Goal: Information Seeking & Learning: Check status

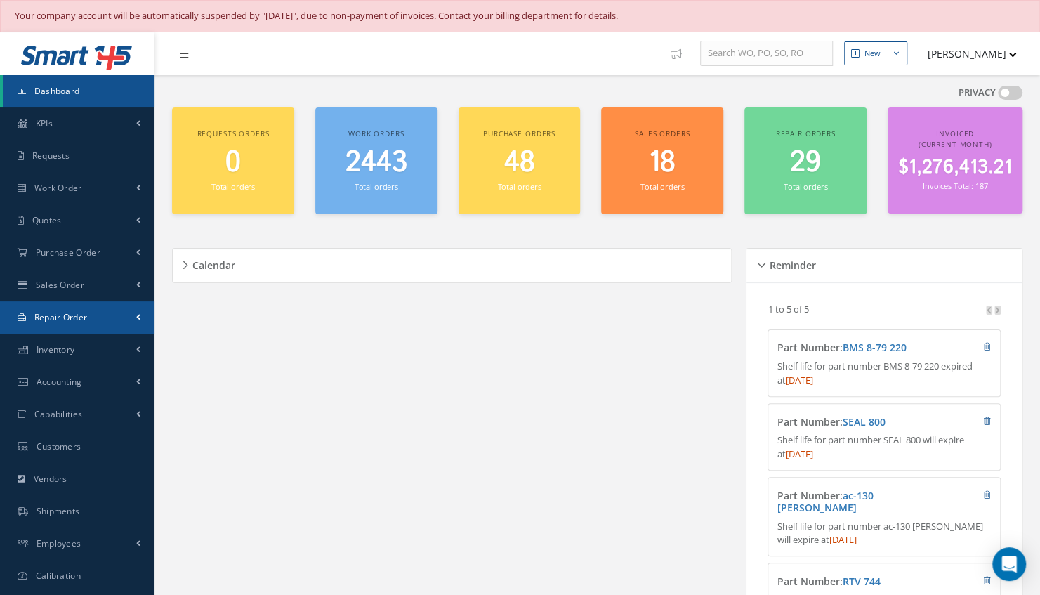
click at [65, 321] on span "Repair Order" at bounding box center [60, 317] width 53 height 12
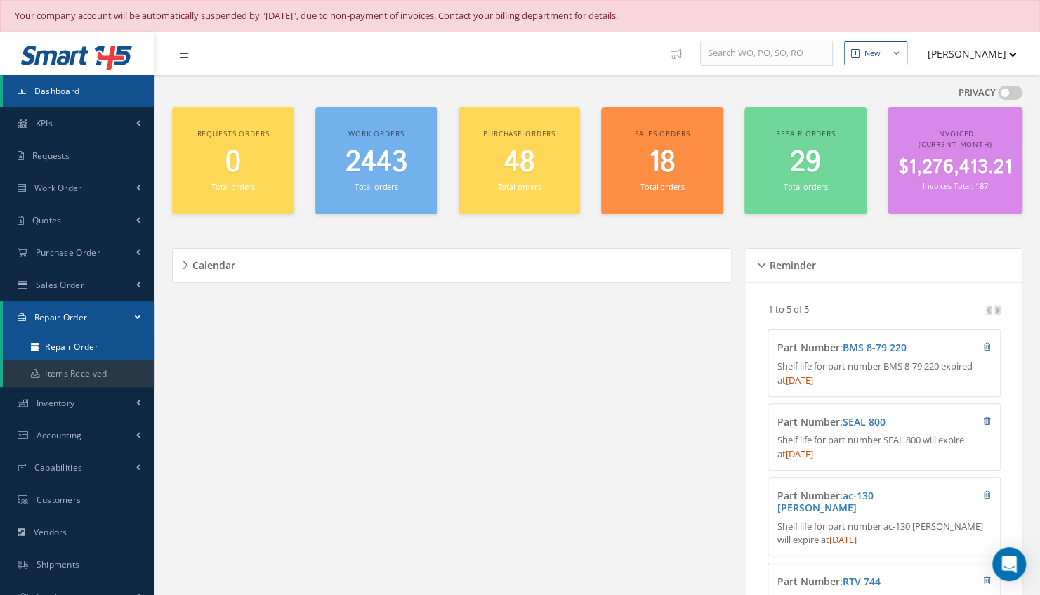
click at [72, 347] on link "Repair Order" at bounding box center [79, 347] width 152 height 27
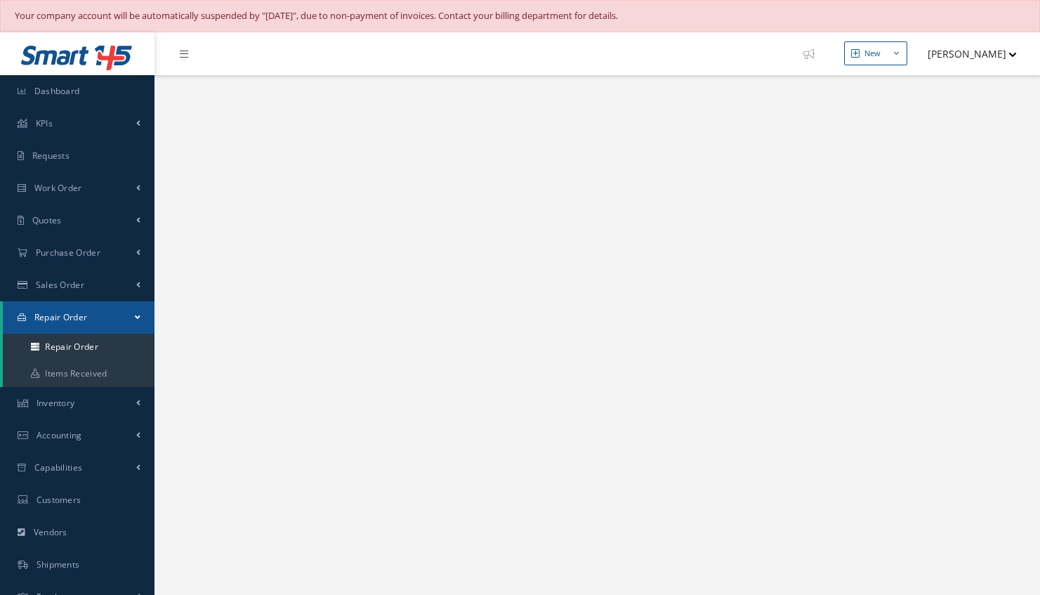
select select "25"
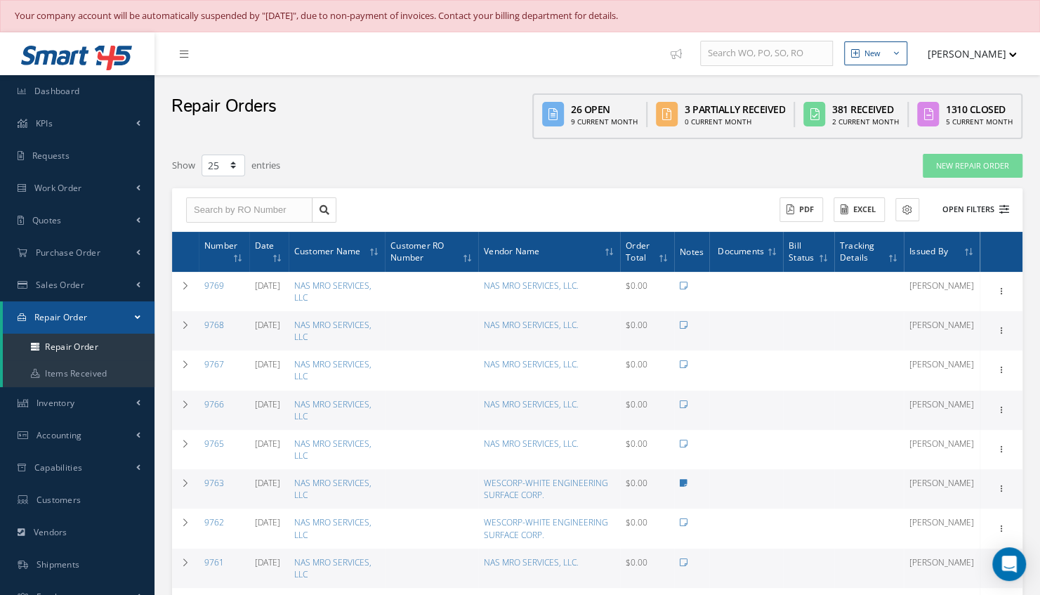
click at [974, 209] on button "Open Filters" at bounding box center [969, 209] width 79 height 23
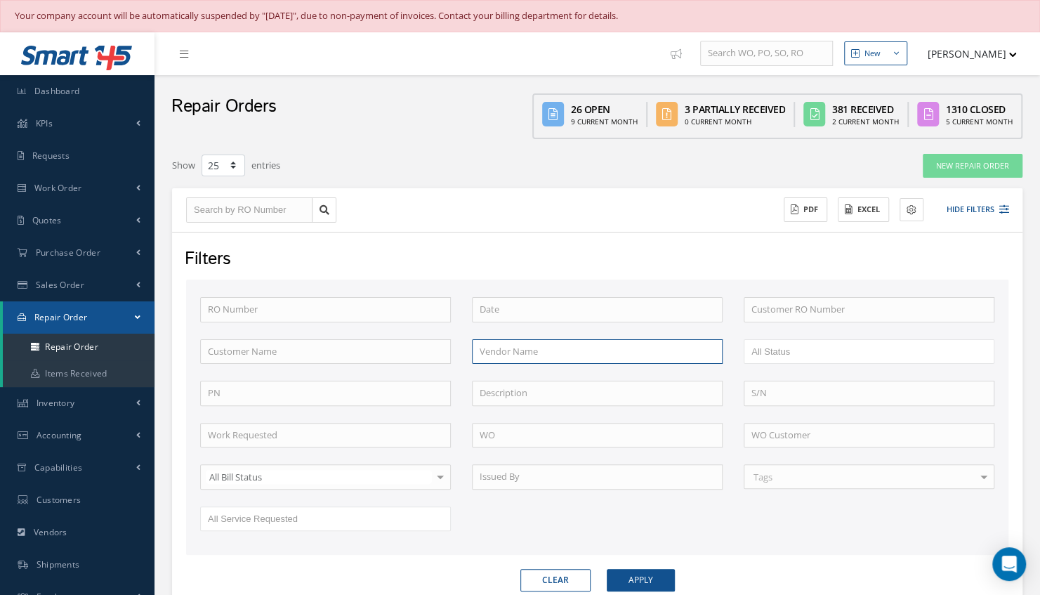
click at [566, 351] on input "text" at bounding box center [597, 351] width 251 height 25
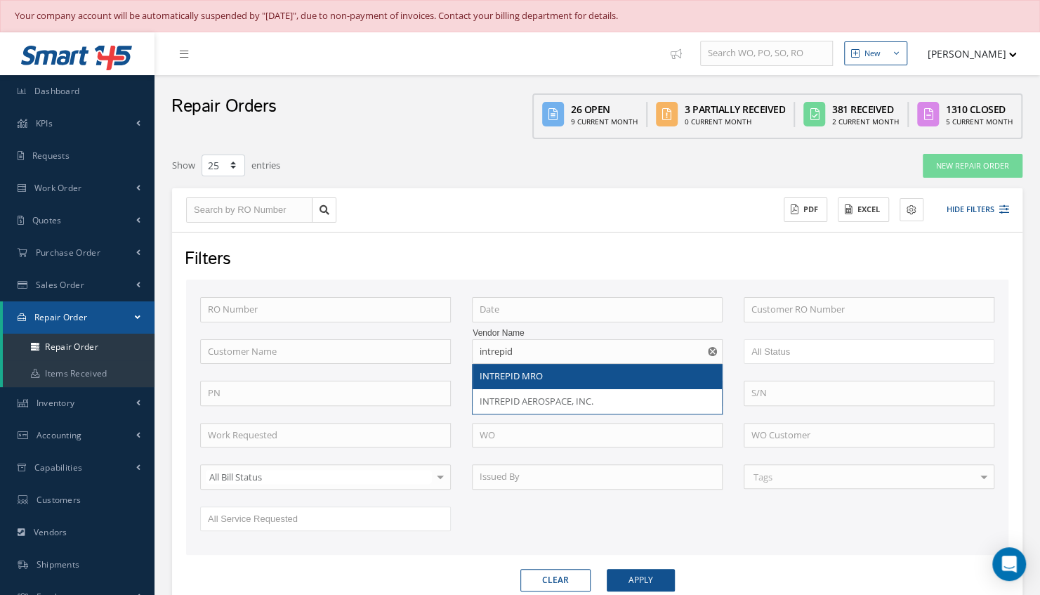
click at [532, 378] on span "INTREPID MRO" at bounding box center [511, 375] width 63 height 13
type input "INTREPID MRO"
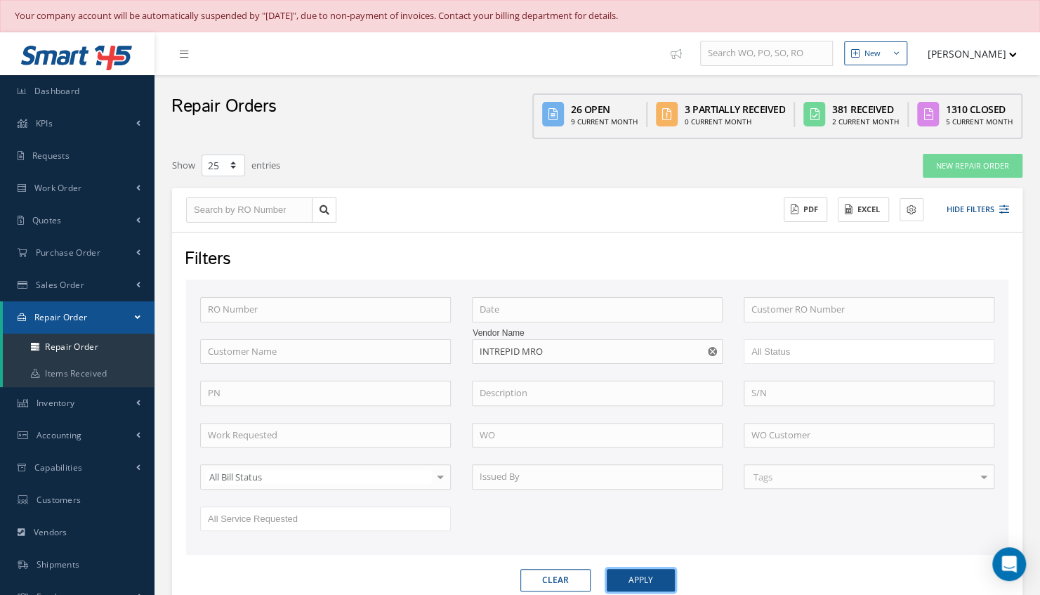
click at [650, 579] on button "Apply" at bounding box center [641, 580] width 68 height 22
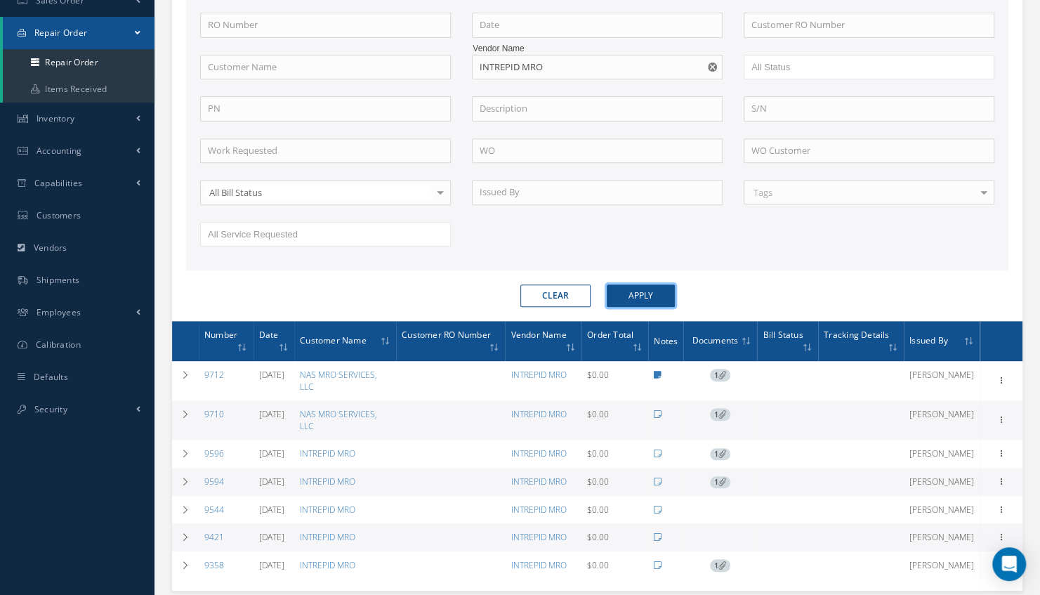
scroll to position [337, 0]
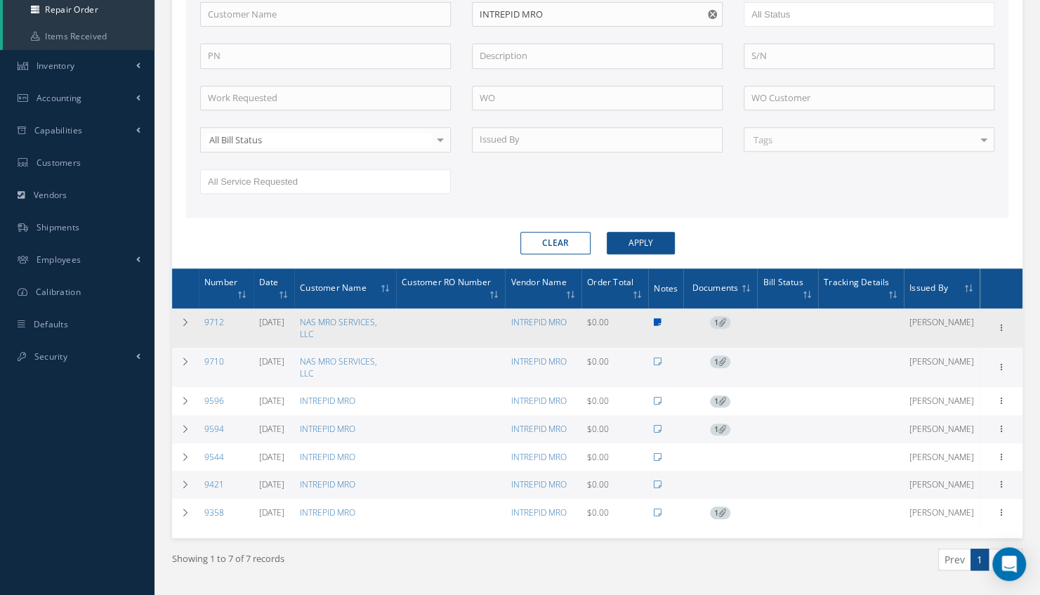
click at [660, 318] on icon at bounding box center [658, 322] width 8 height 8
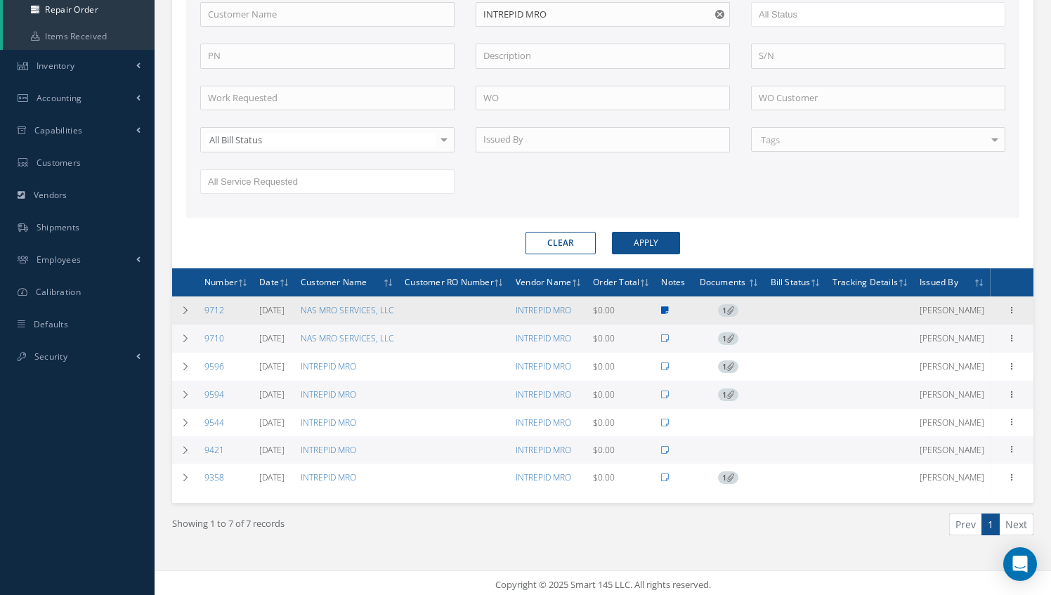
type textarea "Intrepid MRO reported that unit failed test -- Gabriel Leyva 07/29/2025 04:13PM"
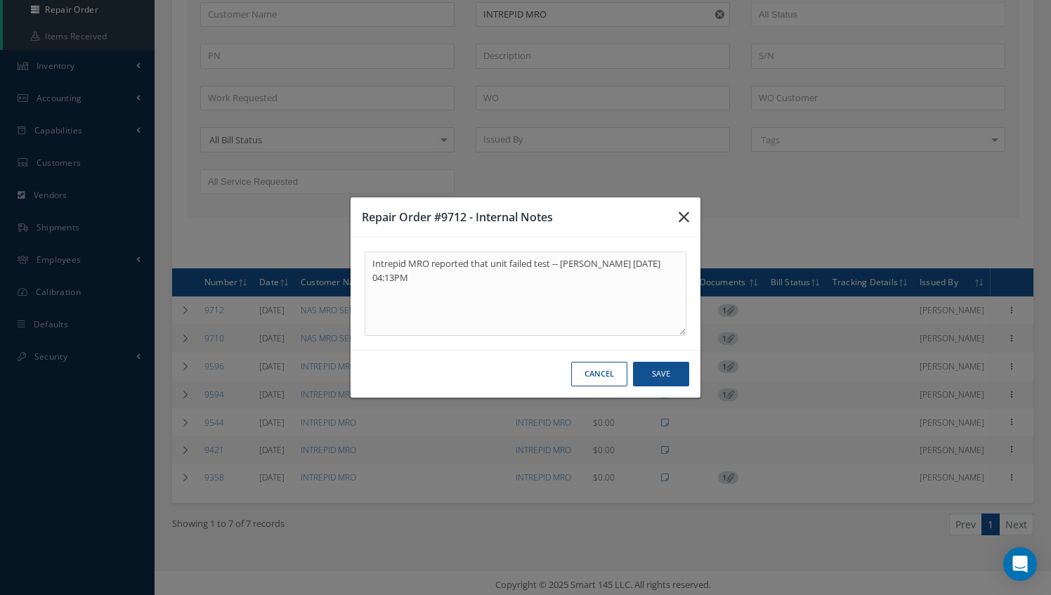
click at [682, 215] on icon "button" at bounding box center [683, 217] width 11 height 17
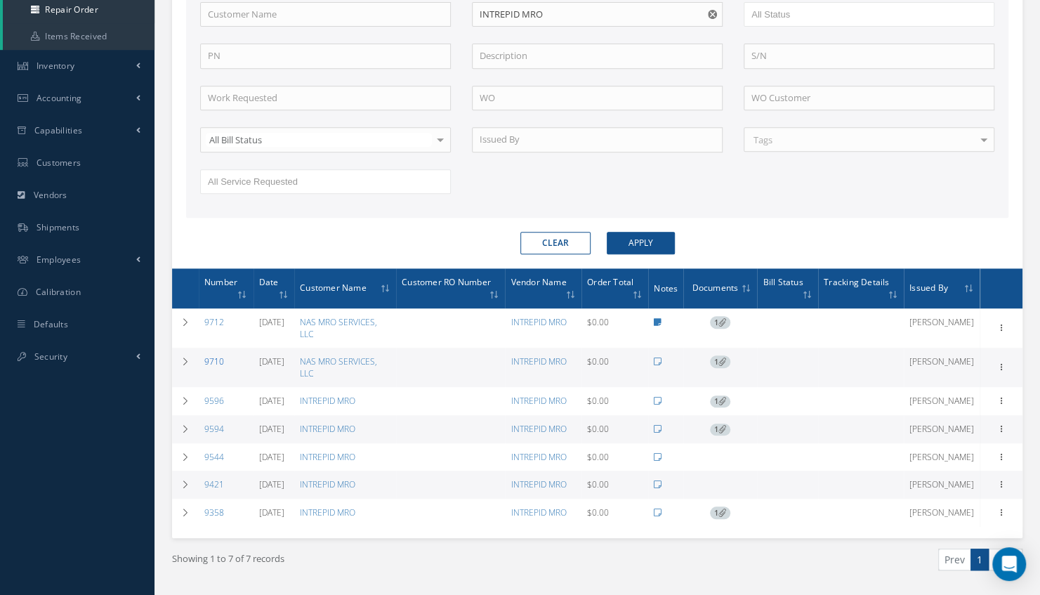
click at [209, 355] on link "9710" at bounding box center [214, 361] width 20 height 12
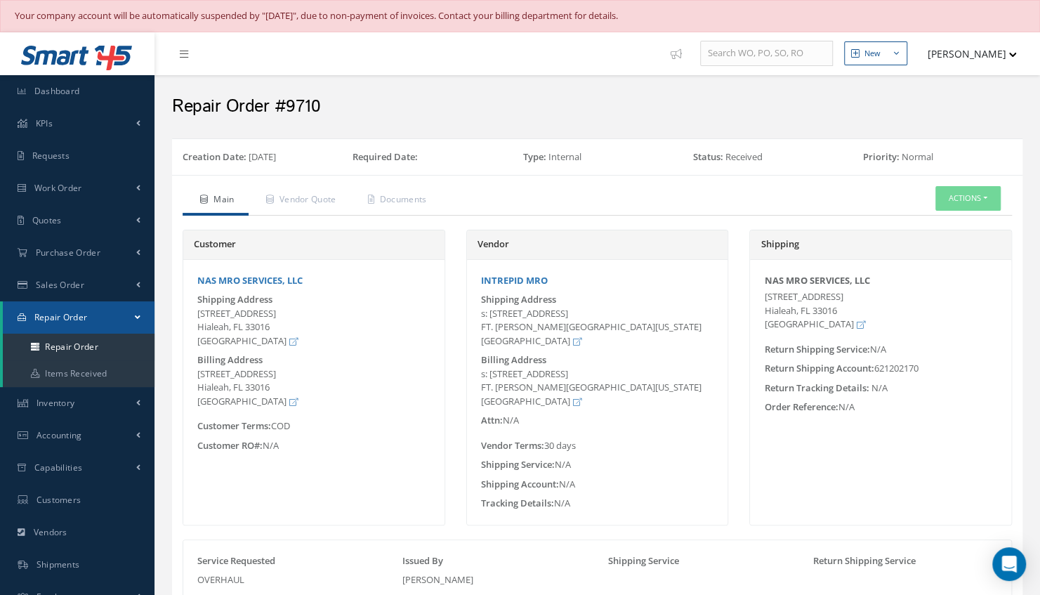
drag, startPoint x: 940, startPoint y: 122, endPoint x: 1053, endPoint y: -73, distance: 225.2
click at [1039, 0] on html "Your company account will be automatically suspended by "October 15, 2025", due…" at bounding box center [520, 297] width 1040 height 595
click at [728, 118] on div "Repair Order #9710" at bounding box center [597, 103] width 871 height 42
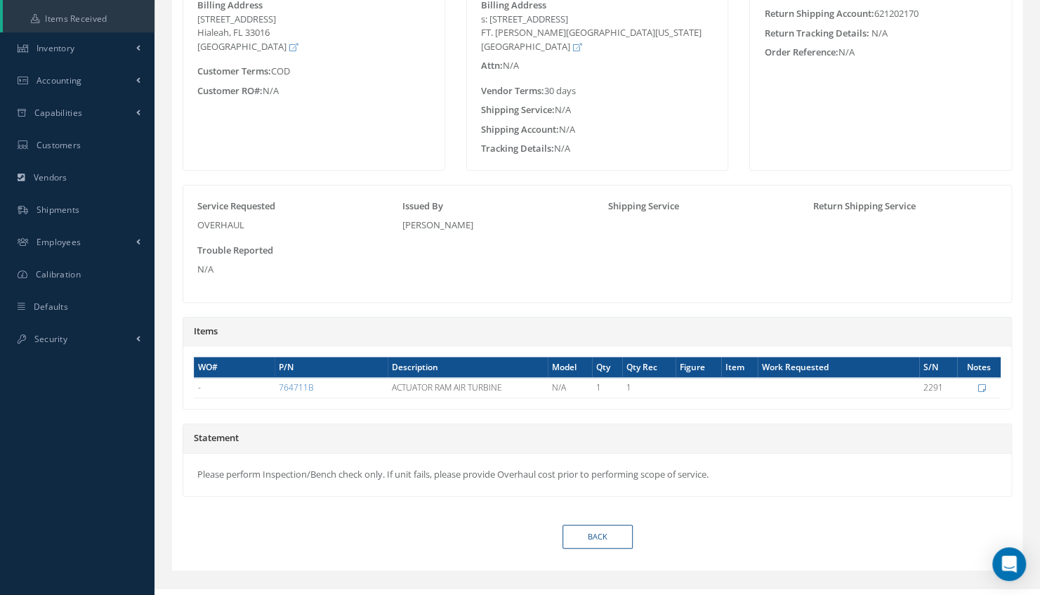
scroll to position [371, 0]
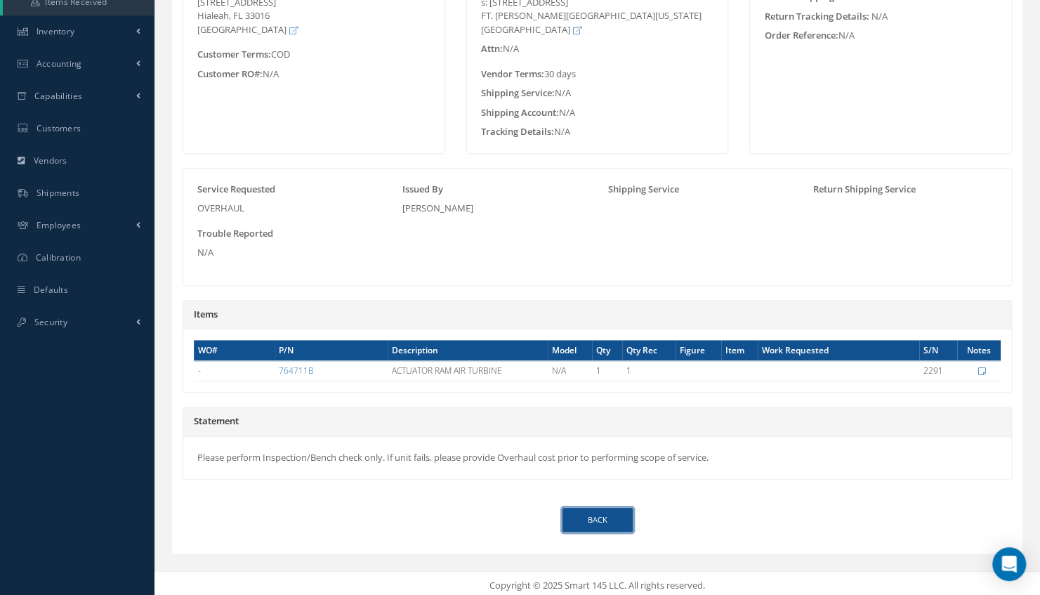
click at [607, 511] on link "Back" at bounding box center [598, 520] width 70 height 25
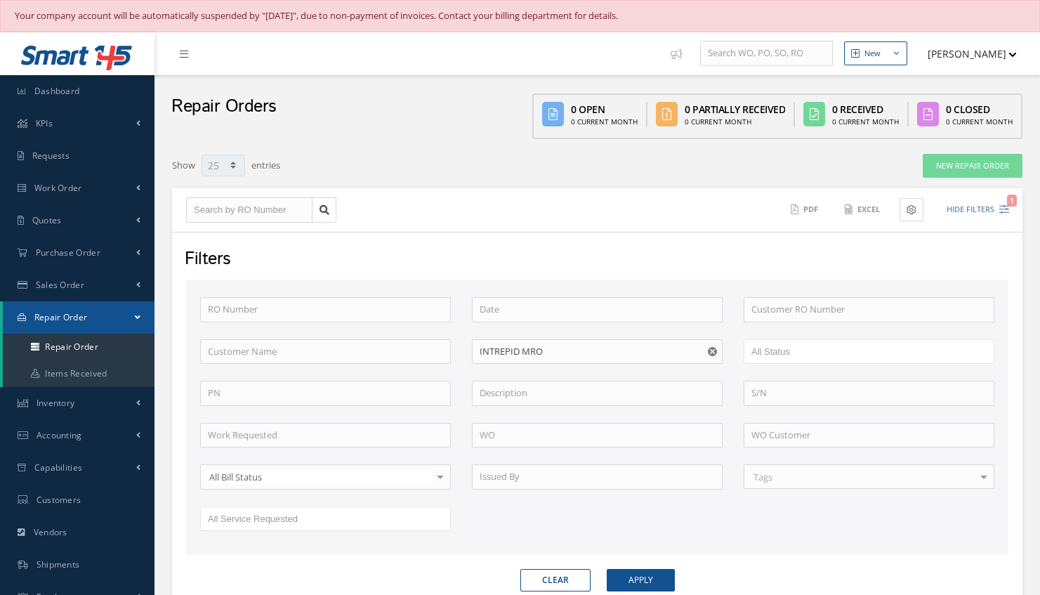
select select "25"
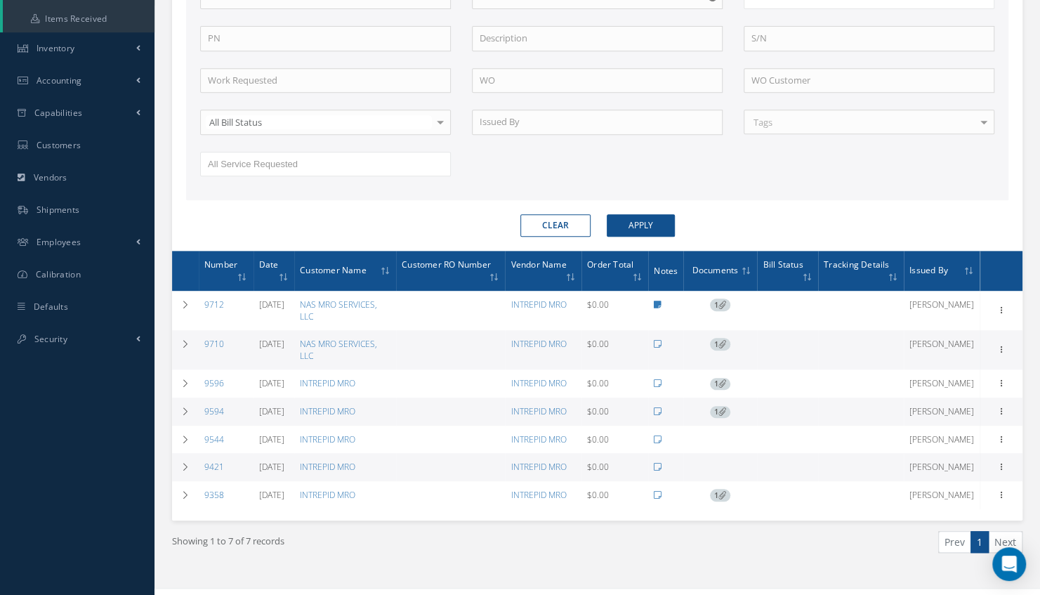
scroll to position [383, 0]
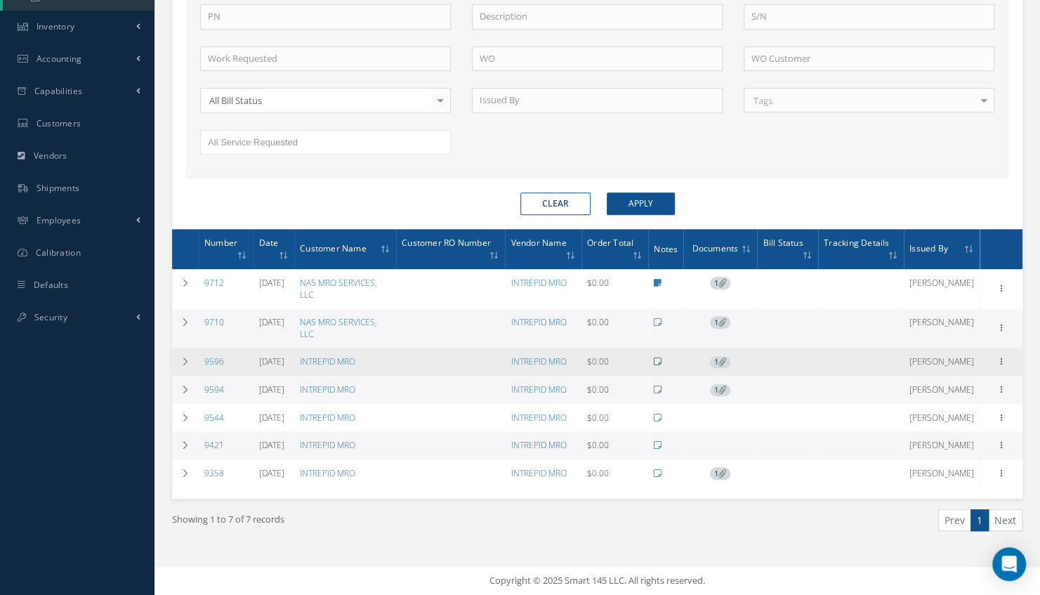
click at [661, 357] on icon at bounding box center [658, 361] width 8 height 8
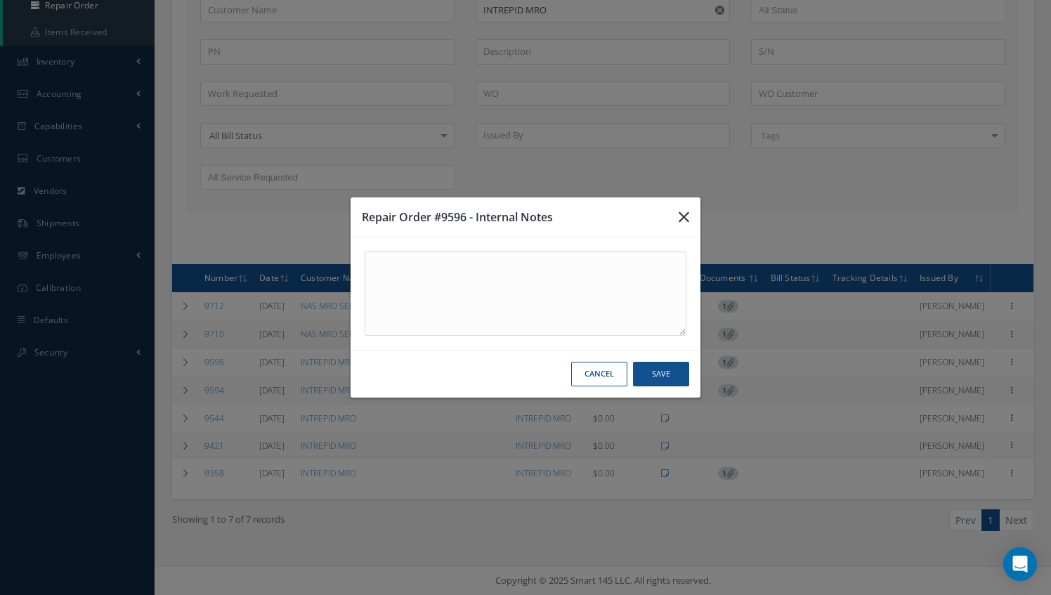
click at [680, 217] on icon "button" at bounding box center [683, 217] width 11 height 17
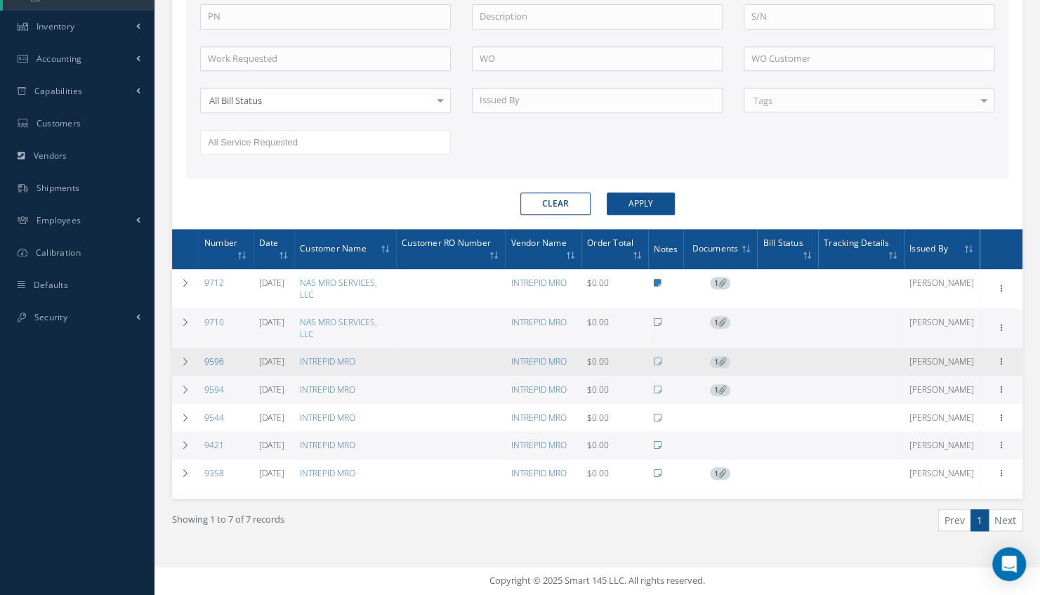
click at [213, 355] on link "9596" at bounding box center [214, 361] width 20 height 12
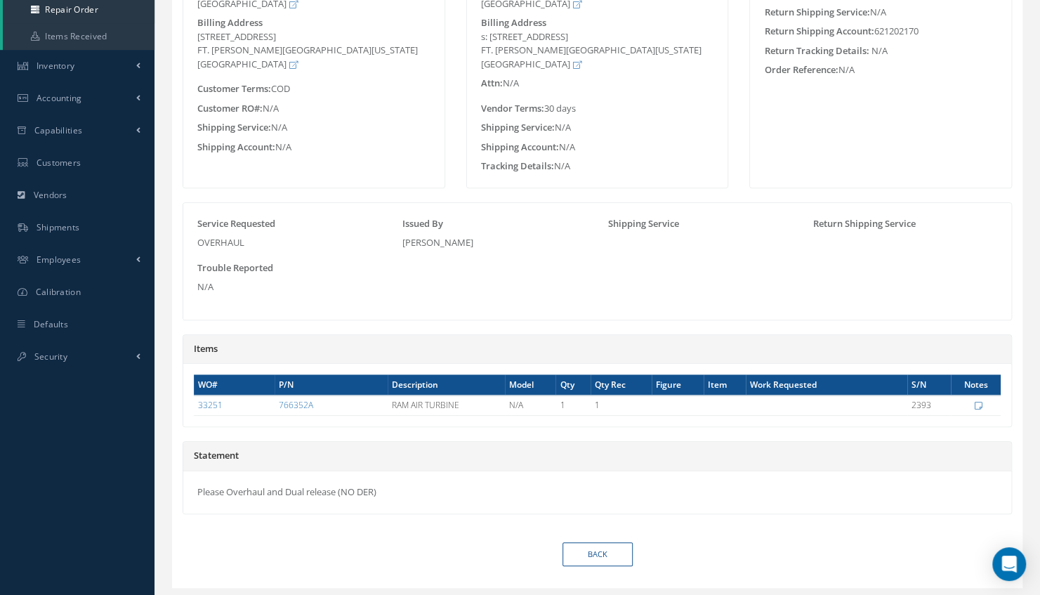
scroll to position [371, 0]
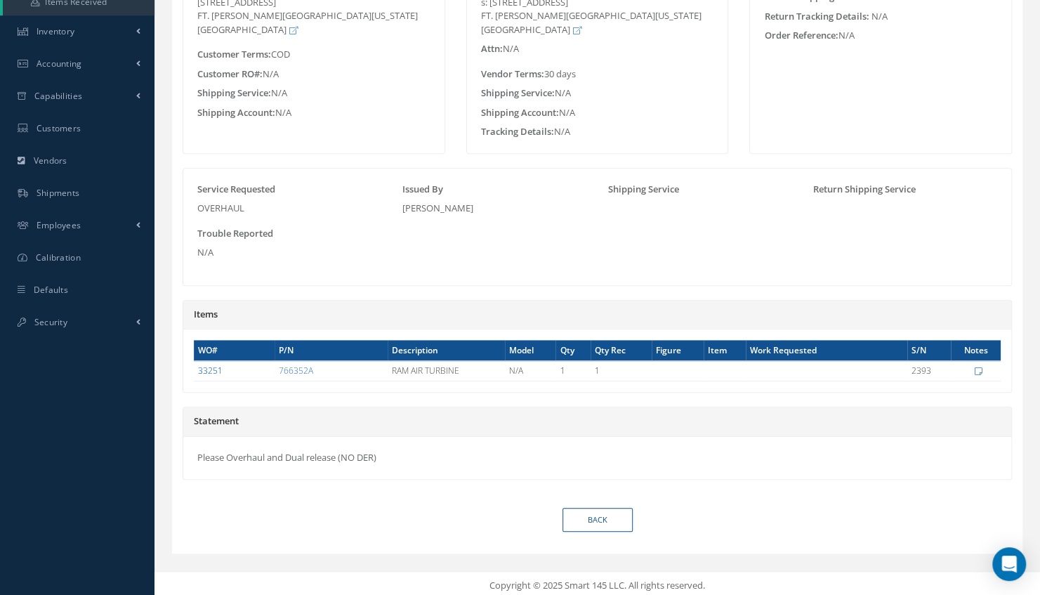
click at [211, 368] on link "33251" at bounding box center [210, 370] width 25 height 12
click at [583, 513] on link "Back" at bounding box center [598, 520] width 70 height 25
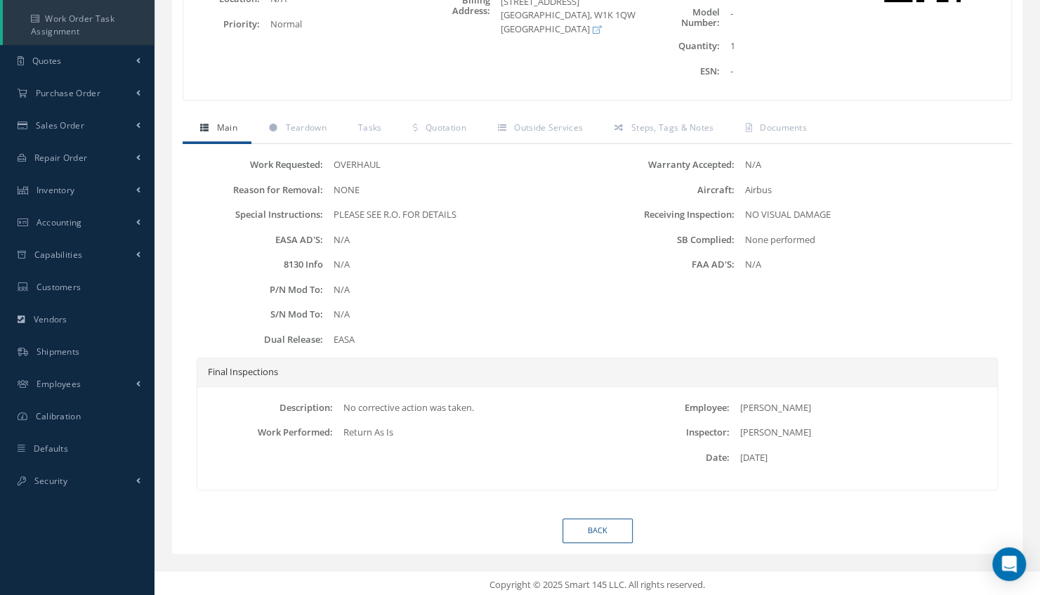
scroll to position [317, 0]
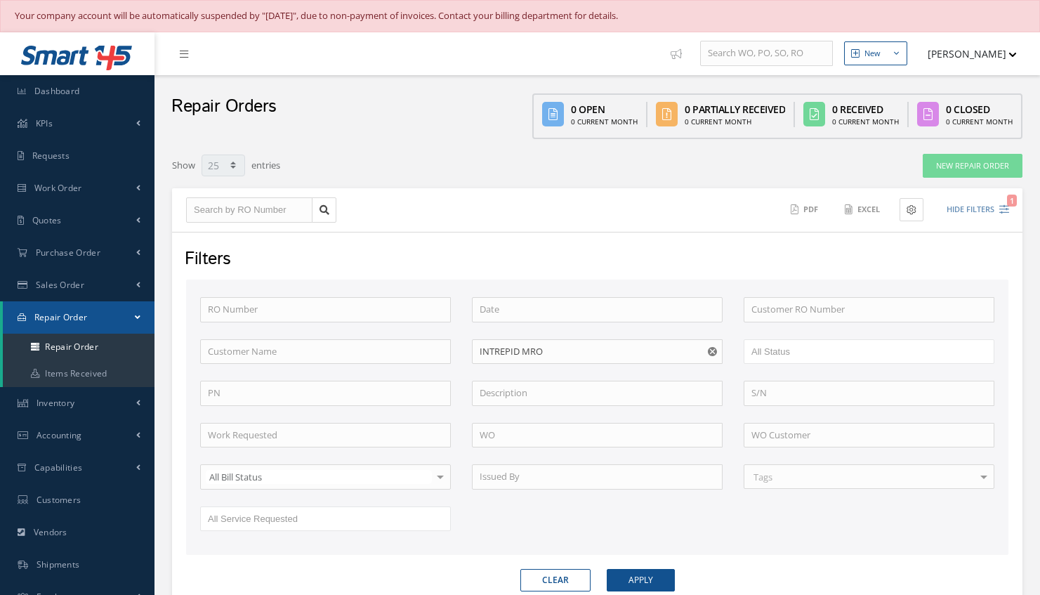
select select "25"
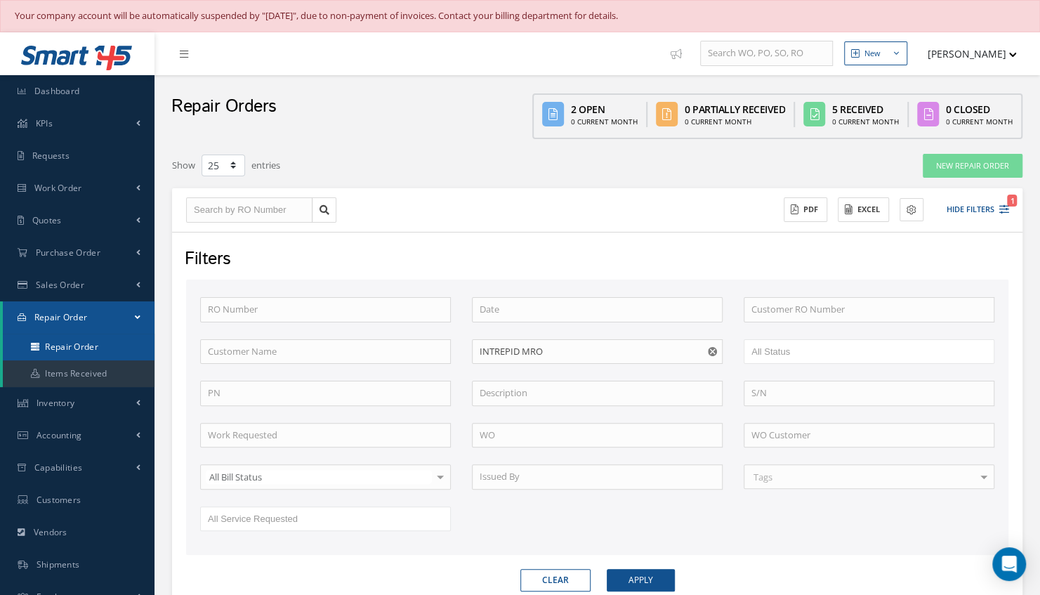
click at [76, 347] on link "Repair Order" at bounding box center [79, 347] width 152 height 27
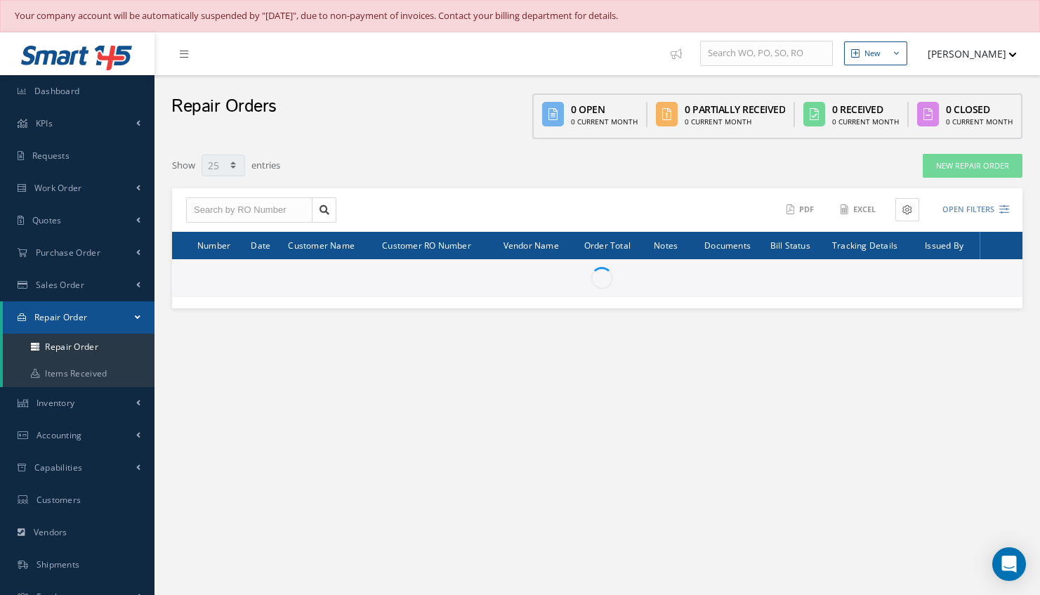
select select "25"
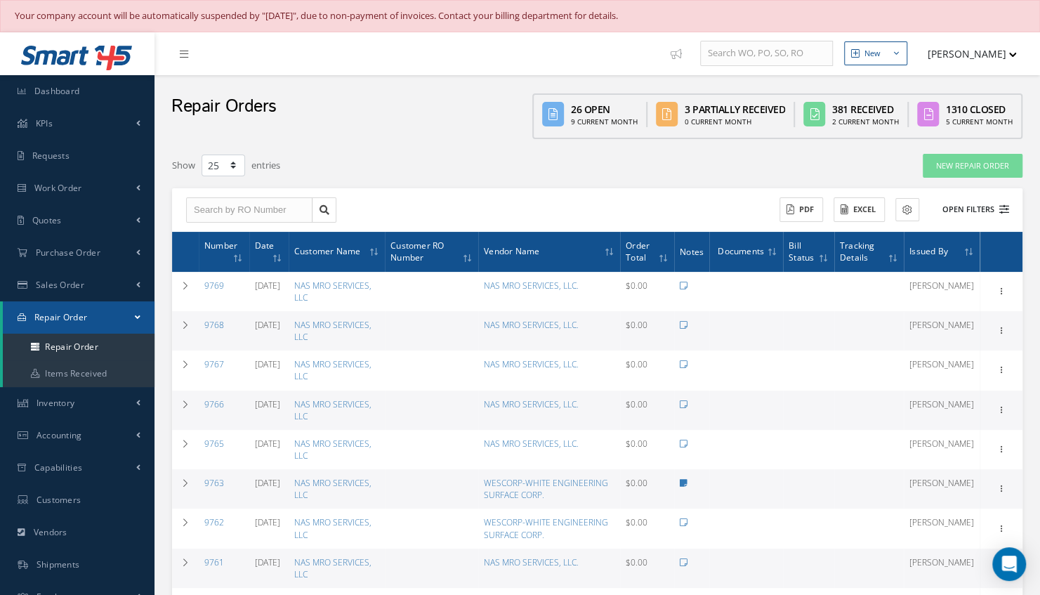
click at [975, 204] on button "Open Filters" at bounding box center [969, 209] width 79 height 23
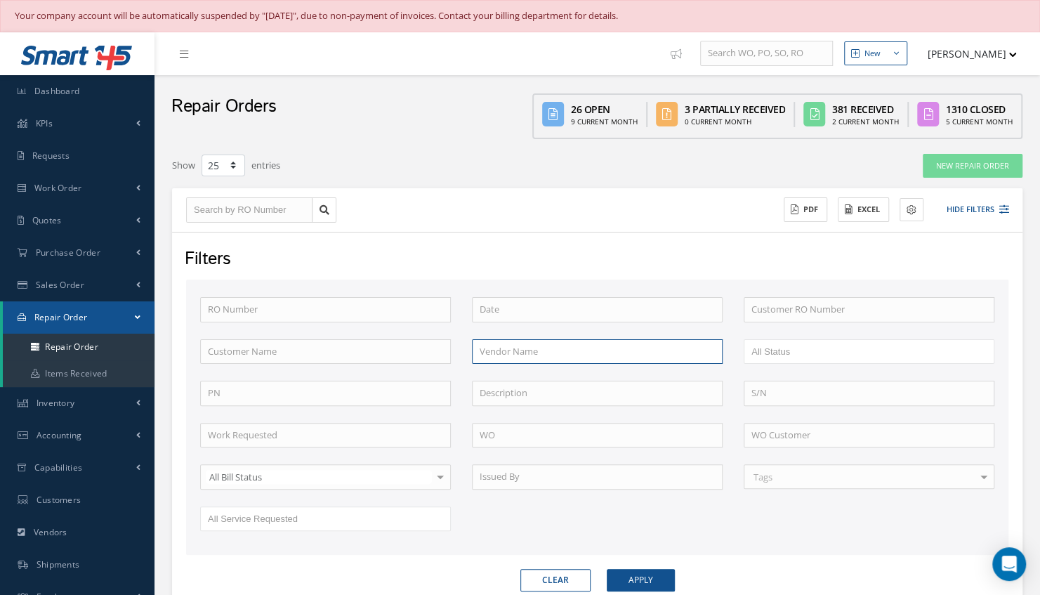
click at [522, 355] on input "text" at bounding box center [597, 351] width 251 height 25
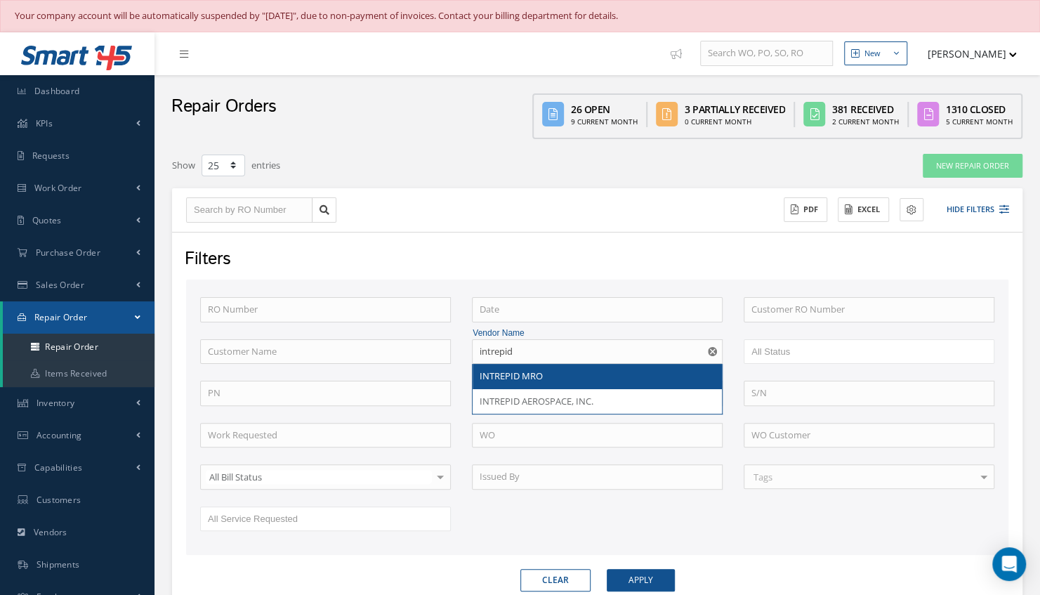
click at [518, 373] on span "INTREPID MRO" at bounding box center [511, 375] width 63 height 13
type input "INTREPID MRO"
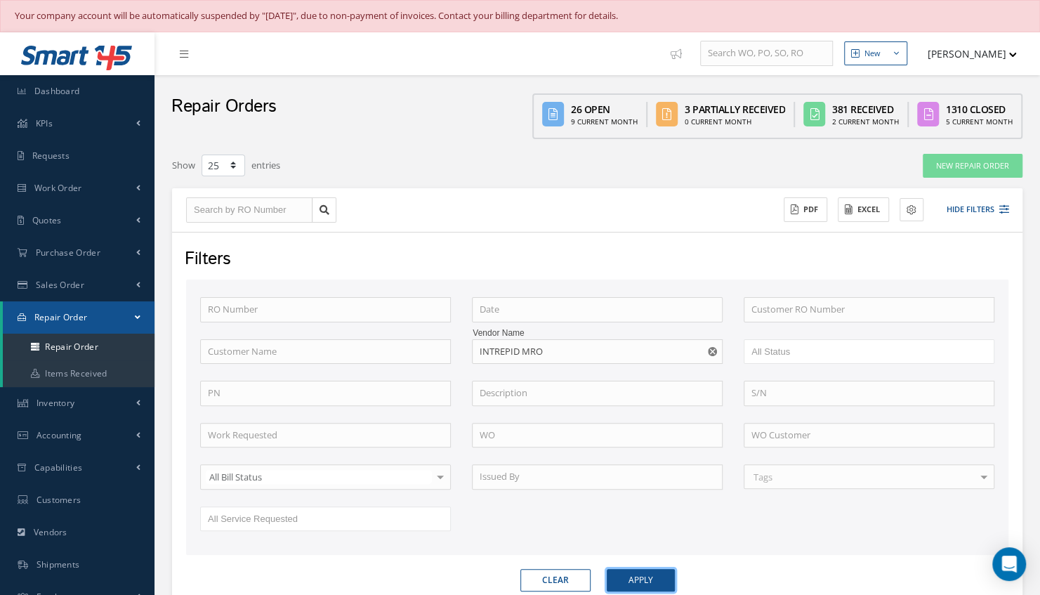
click at [649, 573] on button "Apply" at bounding box center [641, 580] width 68 height 22
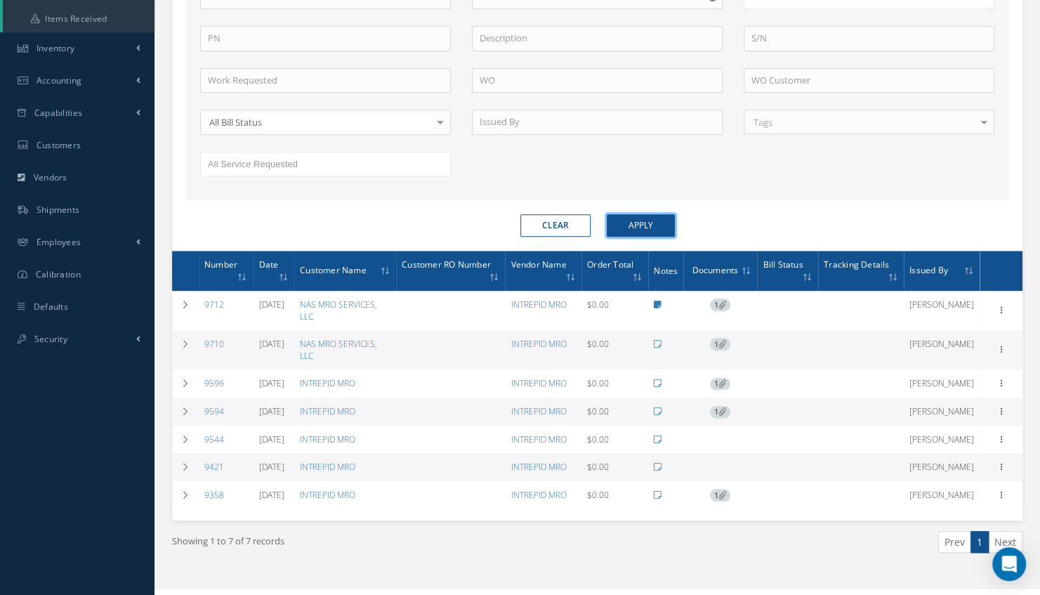
scroll to position [383, 0]
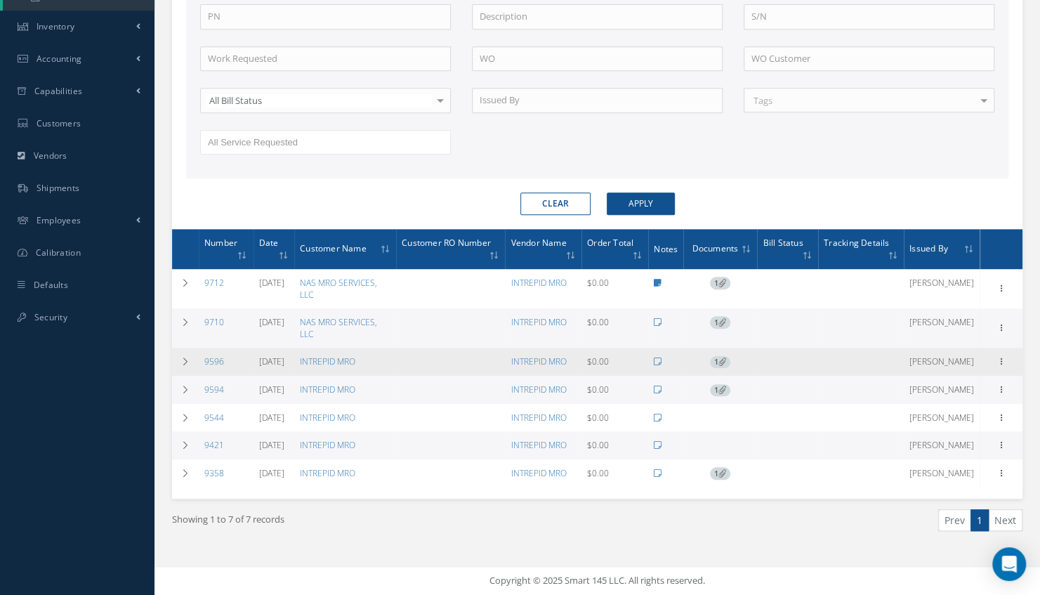
click at [218, 348] on td "9596" at bounding box center [226, 362] width 55 height 28
click at [216, 355] on link "9596" at bounding box center [214, 361] width 20 height 12
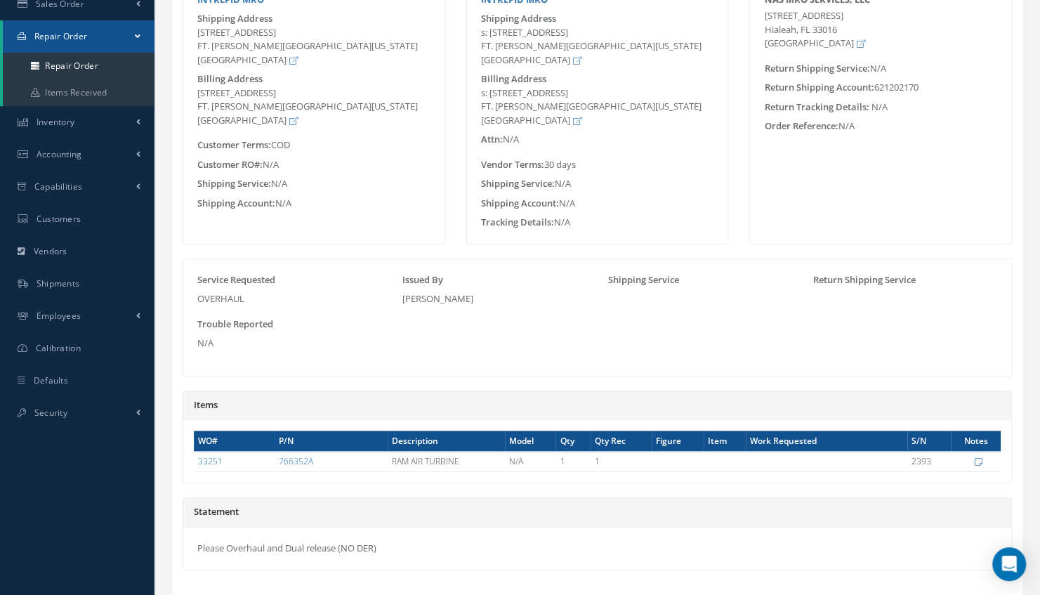
scroll to position [309, 0]
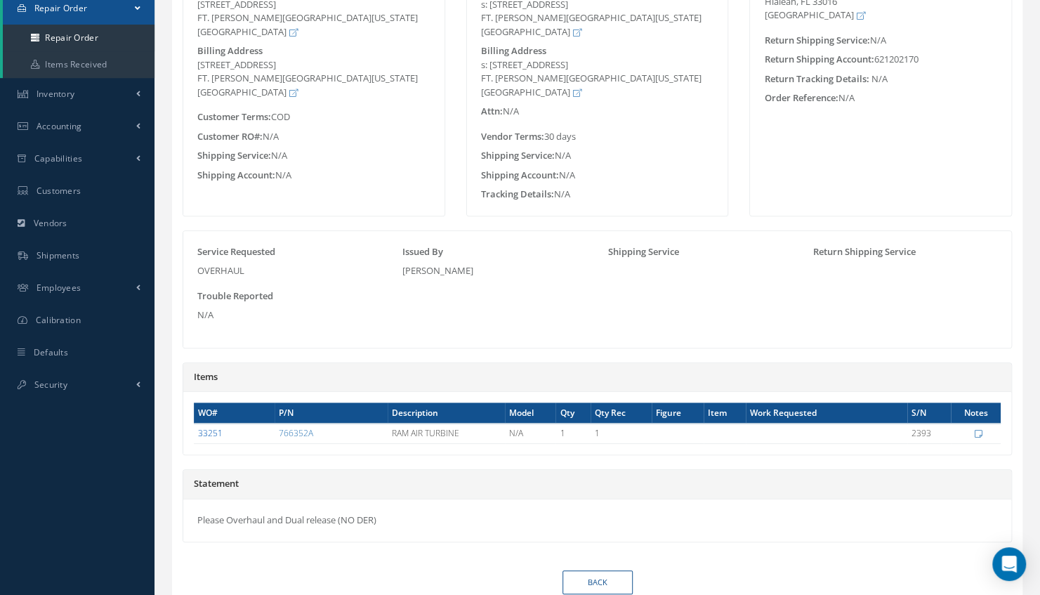
click at [216, 427] on link "33251" at bounding box center [210, 433] width 25 height 12
click at [753, 542] on div "Customer INTREPID MRO Shipping Address 2900 HUNTER STREET FT. MYERS, FLORIDA 33…" at bounding box center [597, 239] width 829 height 664
click at [600, 584] on link "Back" at bounding box center [598, 582] width 70 height 25
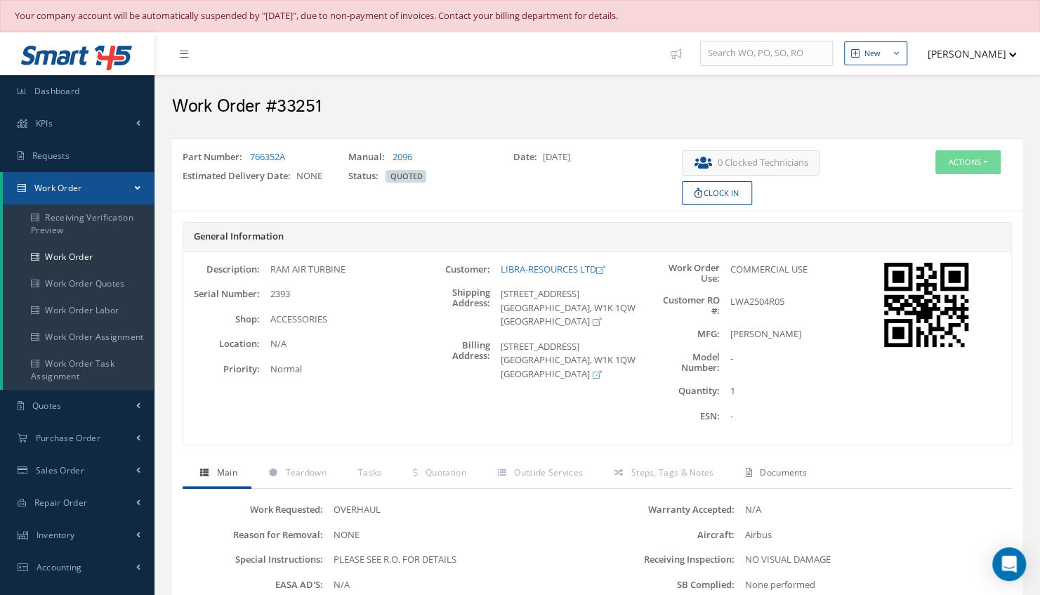
click at [778, 471] on span "Documents" at bounding box center [783, 472] width 47 height 12
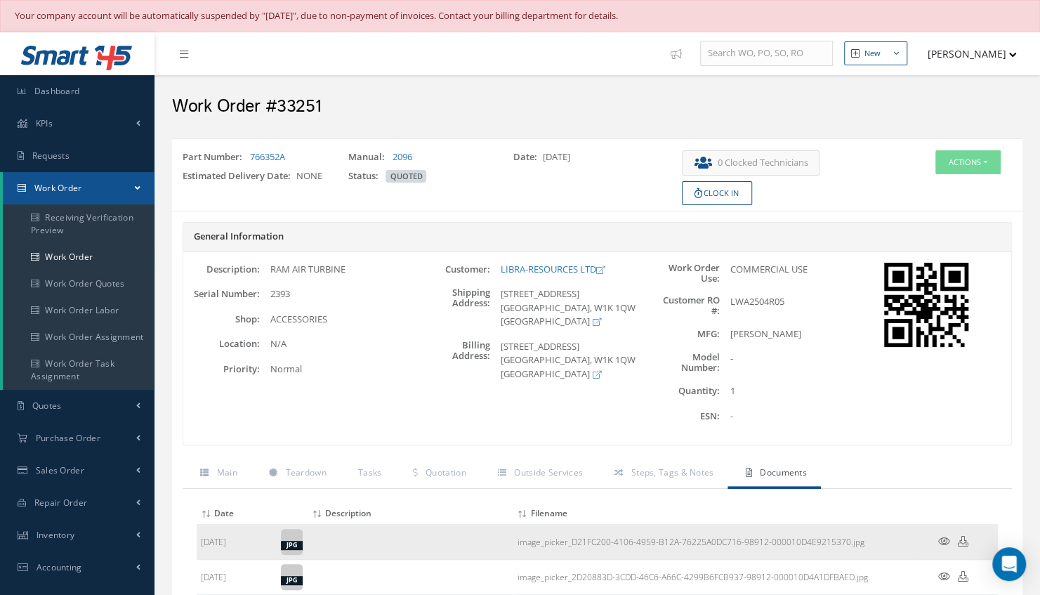
click at [948, 539] on icon at bounding box center [944, 541] width 12 height 11
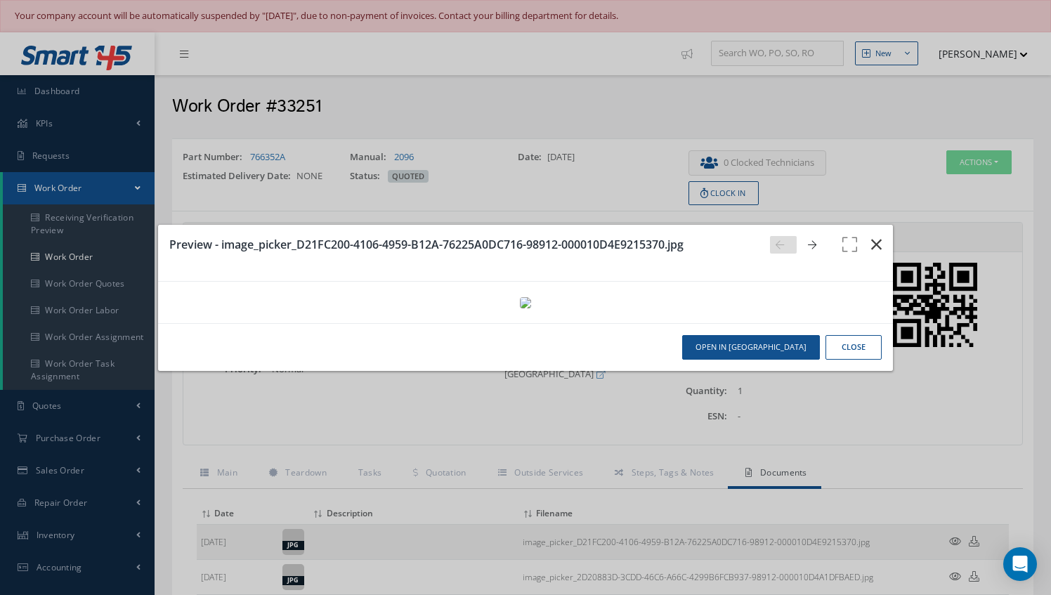
click at [871, 236] on icon "button" at bounding box center [876, 244] width 11 height 17
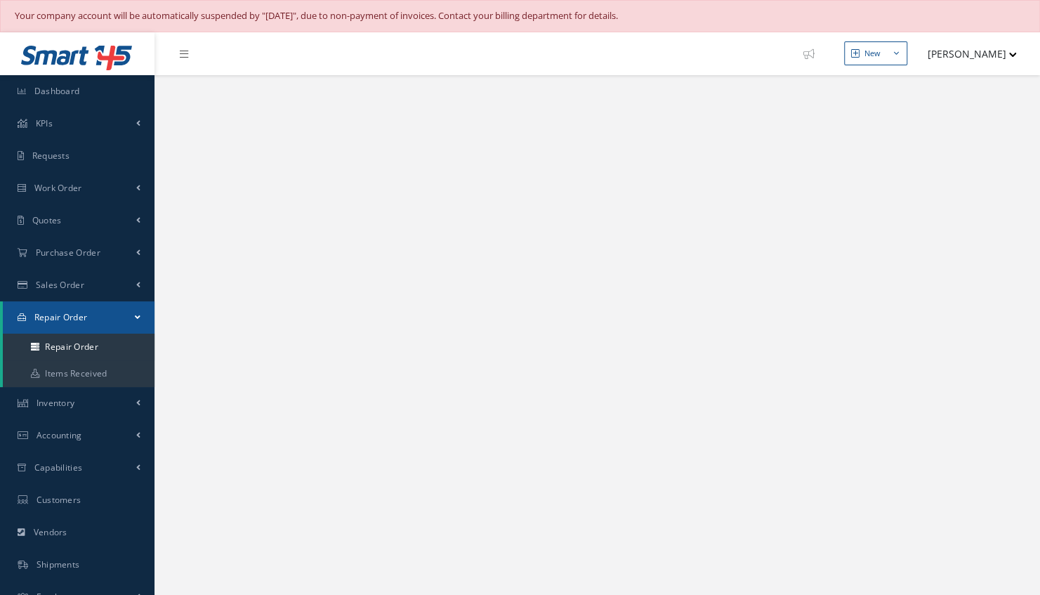
select select "25"
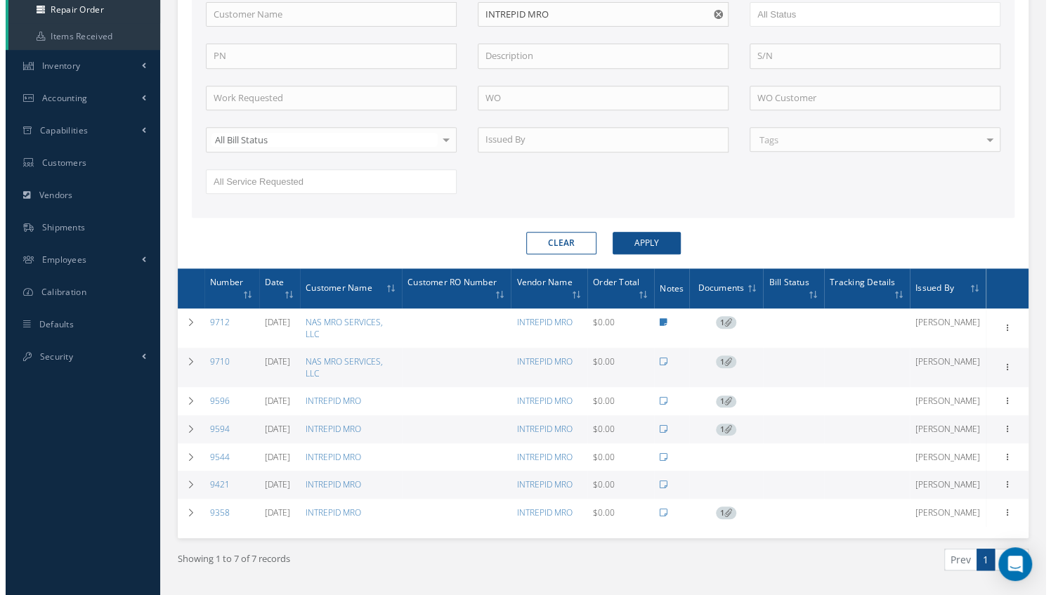
scroll to position [372, 0]
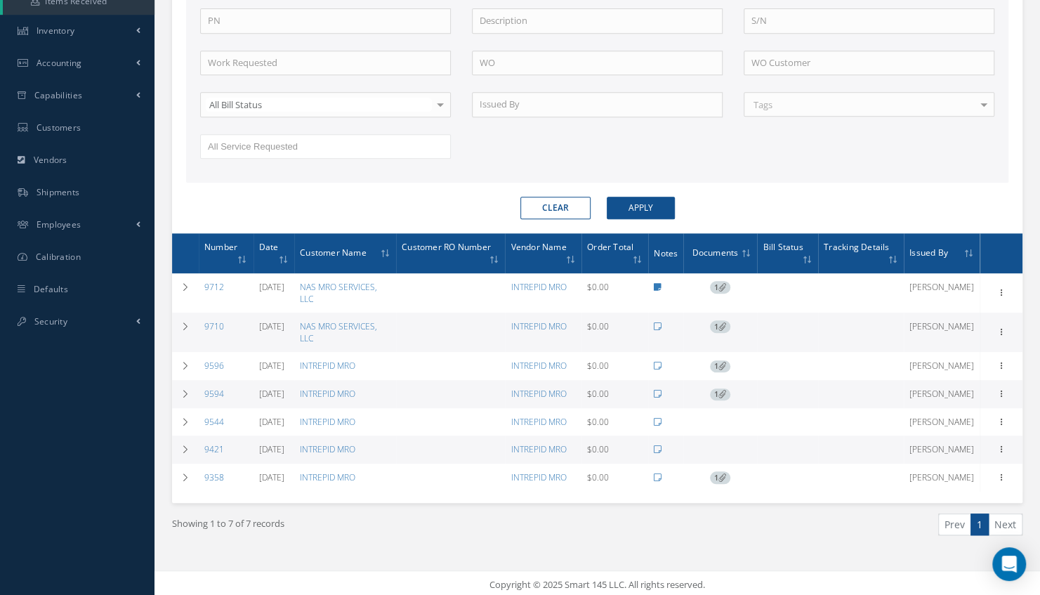
click at [725, 390] on icon at bounding box center [722, 394] width 8 height 8
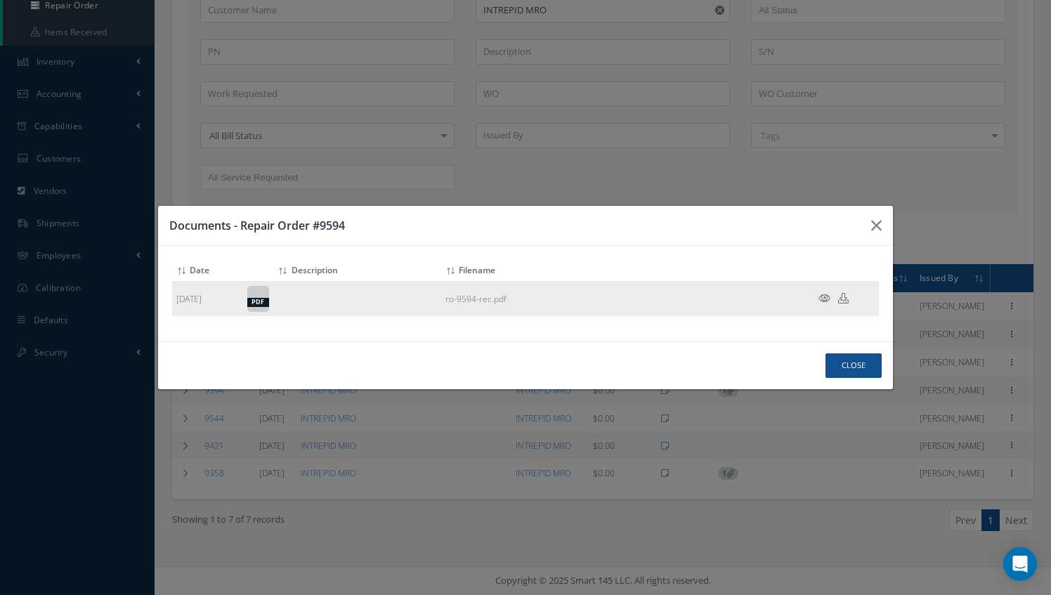
click at [823, 298] on icon at bounding box center [824, 298] width 12 height 11
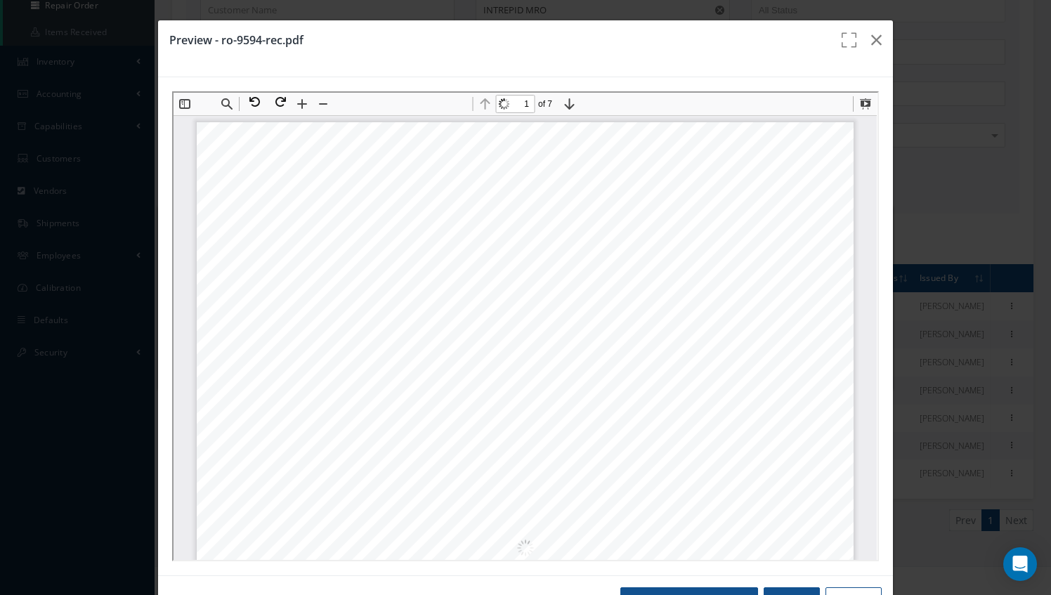
scroll to position [7, 0]
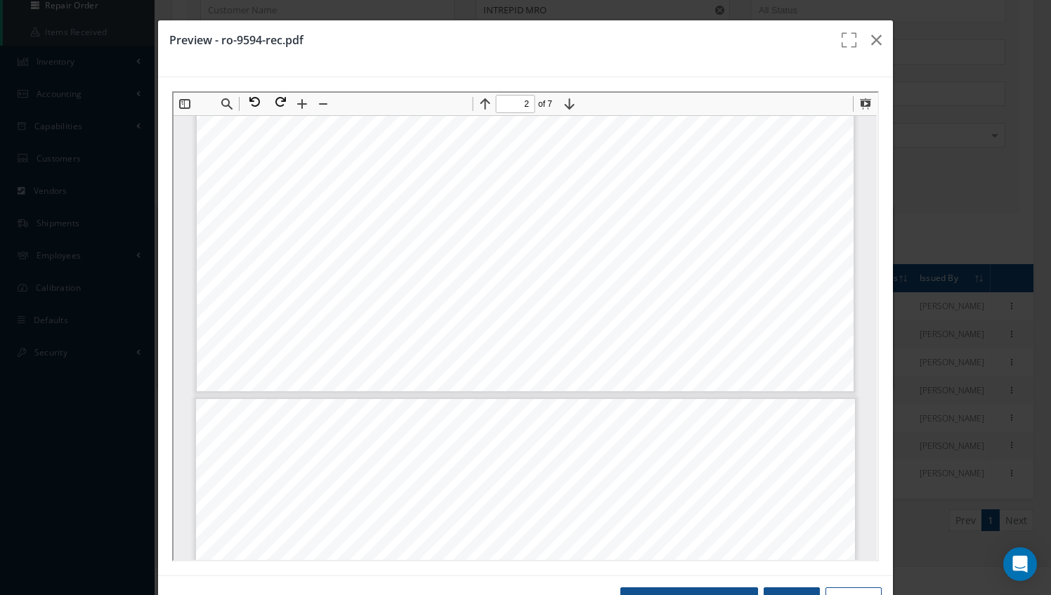
type input "3"
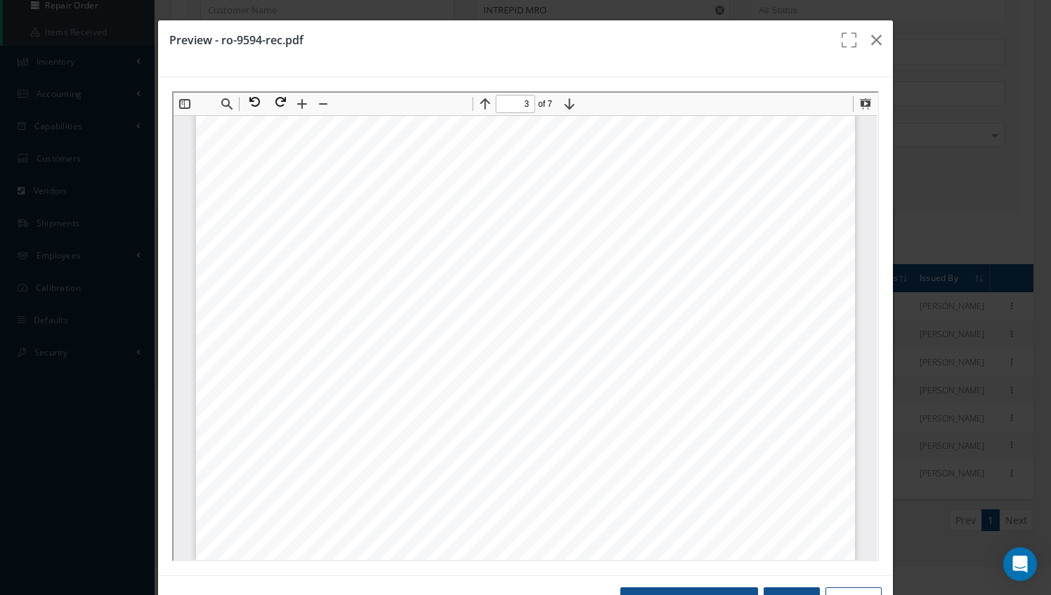
scroll to position [2110, 0]
drag, startPoint x: 1044, startPoint y: 11, endPoint x: 691, endPoint y: 30, distance: 353.1
